Goal: Task Accomplishment & Management: Use online tool/utility

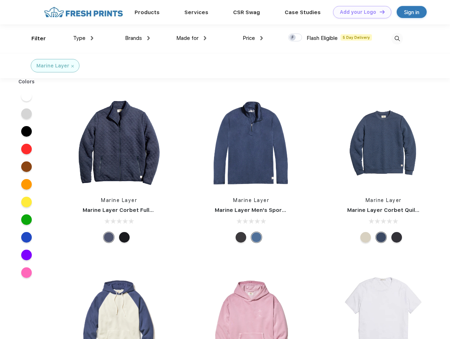
scroll to position [0, 0]
click at [359, 12] on link "Add your Logo Design Tool" at bounding box center [362, 12] width 58 height 12
click at [0, 0] on div "Design Tool" at bounding box center [0, 0] width 0 height 0
click at [379, 12] on link "Add your Logo Design Tool" at bounding box center [362, 12] width 58 height 12
click at [34, 38] on div "Filter" at bounding box center [38, 39] width 14 height 8
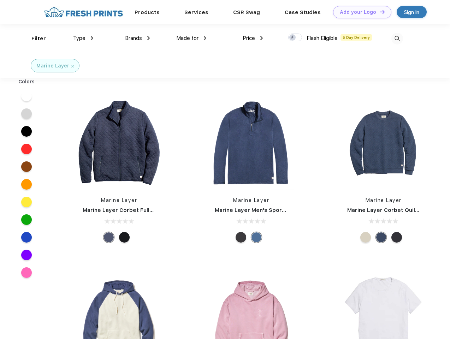
click at [83, 38] on span "Type" at bounding box center [79, 38] width 12 height 6
click at [137, 38] on span "Brands" at bounding box center [133, 38] width 17 height 6
click at [191, 38] on span "Made for" at bounding box center [187, 38] width 22 height 6
click at [253, 38] on span "Price" at bounding box center [249, 38] width 12 height 6
click at [295, 38] on div at bounding box center [295, 38] width 14 height 8
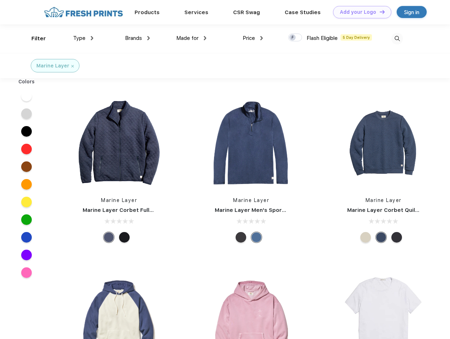
click at [293, 38] on input "checkbox" at bounding box center [290, 35] width 5 height 5
click at [397, 38] on img at bounding box center [397, 39] width 12 height 12
